Goal: Check status

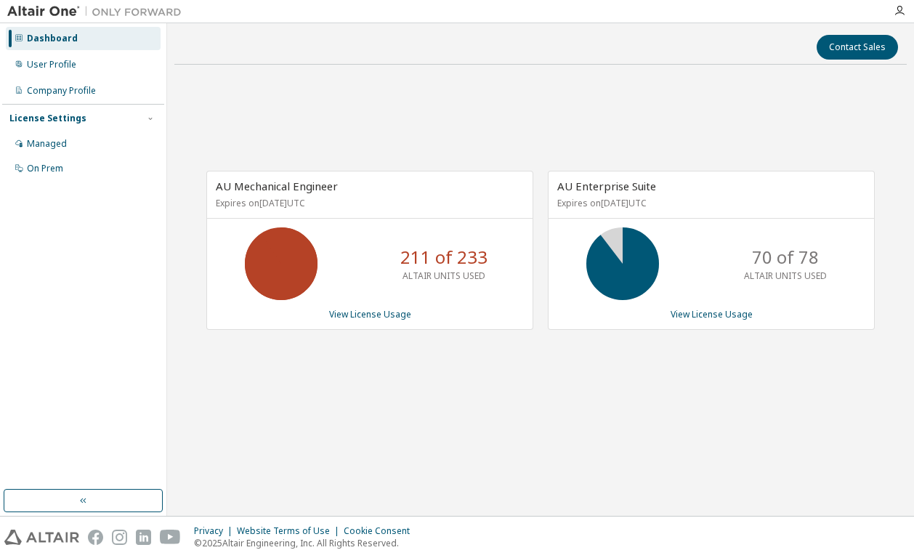
click at [320, 402] on div "AU Mechanical Engineer Expires on [DATE] UTC 211 of 233 ALTAIR UNITS USED View …" at bounding box center [540, 257] width 732 height 362
click at [720, 126] on div "AU Mechanical Engineer Expires on [DATE] UTC 211 of 233 ALTAIR UNITS USED View …" at bounding box center [540, 257] width 732 height 362
